Goal: Entertainment & Leisure: Consume media (video, audio)

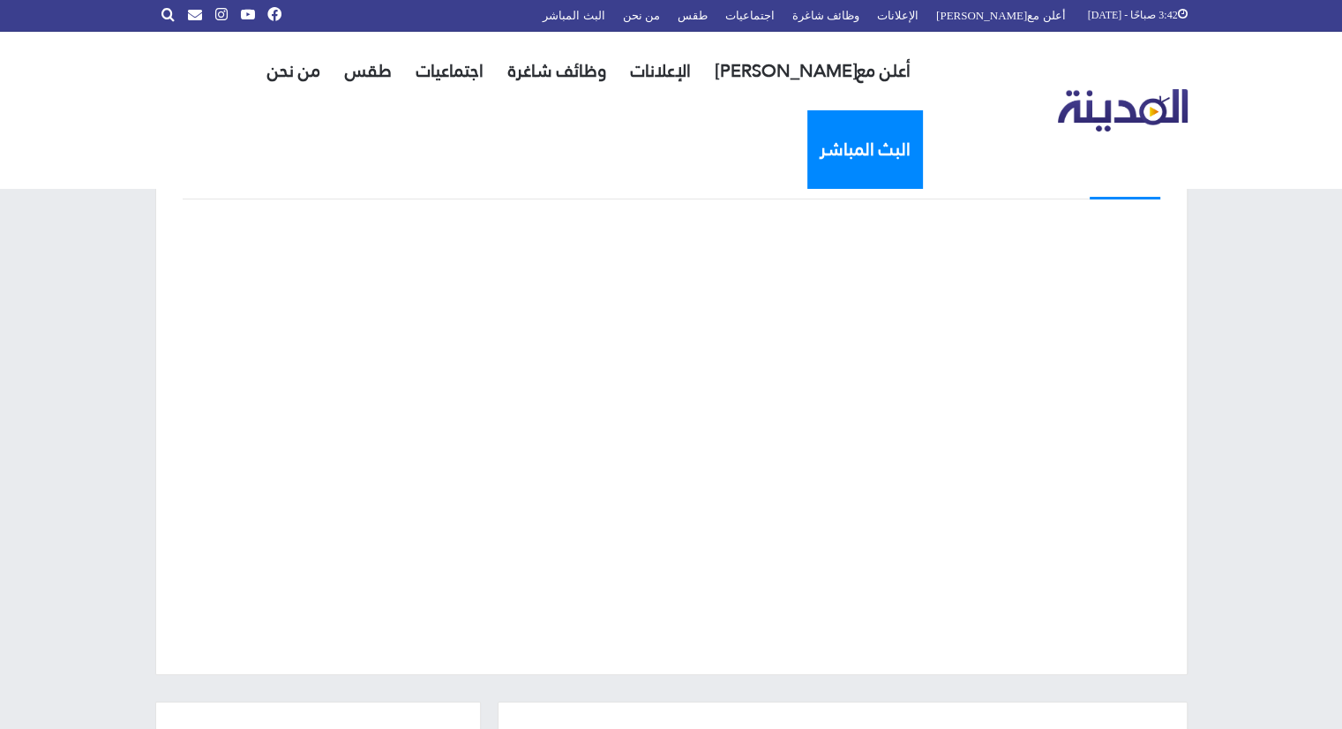
click at [807, 110] on link "البث المباشر" at bounding box center [865, 149] width 116 height 79
